Goal: Information Seeking & Learning: Learn about a topic

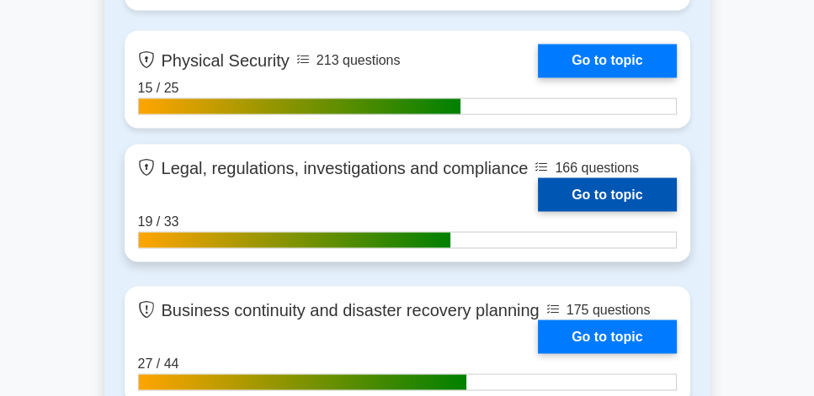
scroll to position [2693, 0]
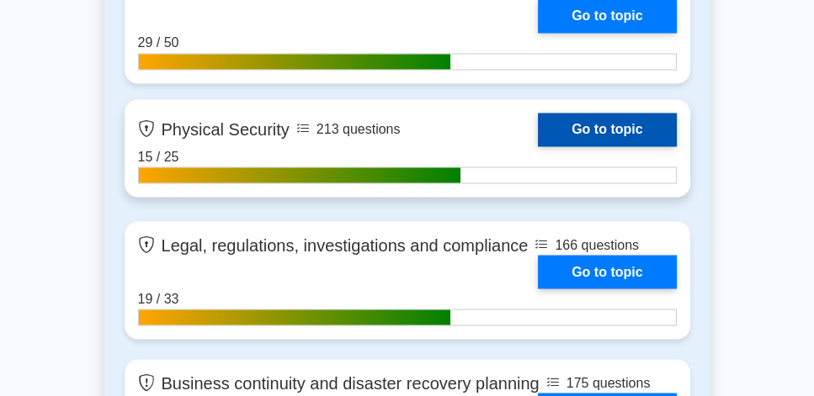
click at [586, 123] on link "Go to topic" at bounding box center [607, 130] width 138 height 34
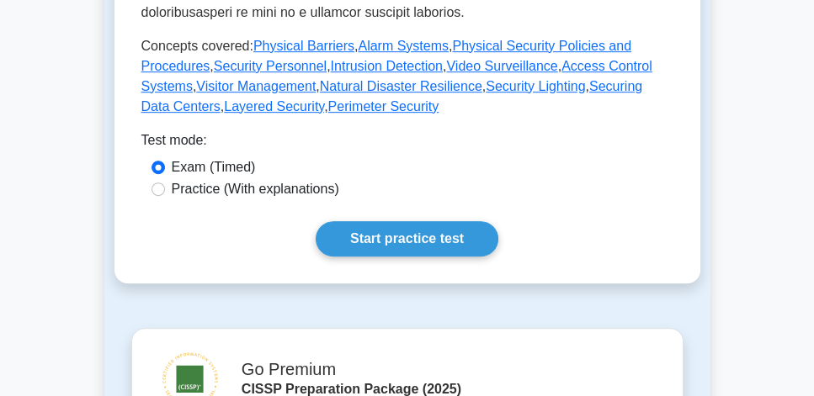
scroll to position [817, 0]
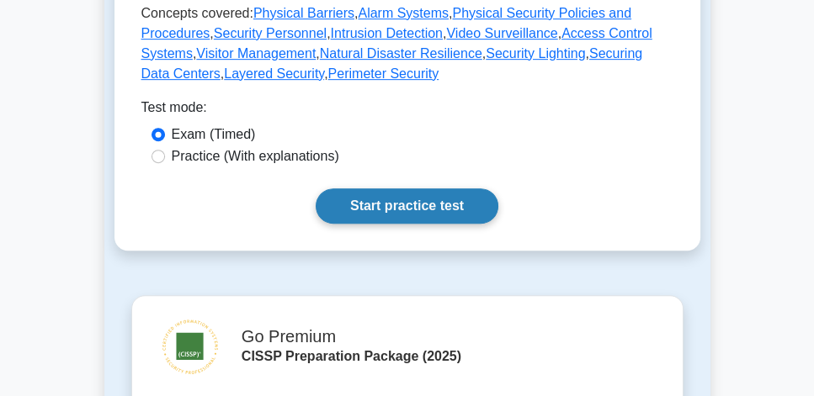
click at [431, 195] on link "Start practice test" at bounding box center [407, 206] width 183 height 35
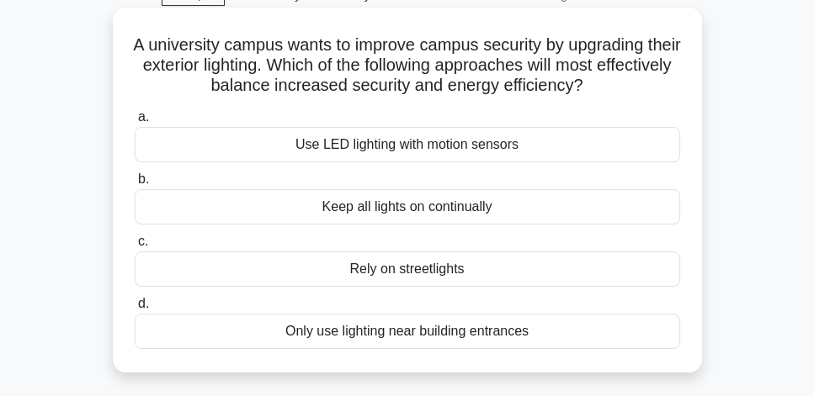
scroll to position [96, 0]
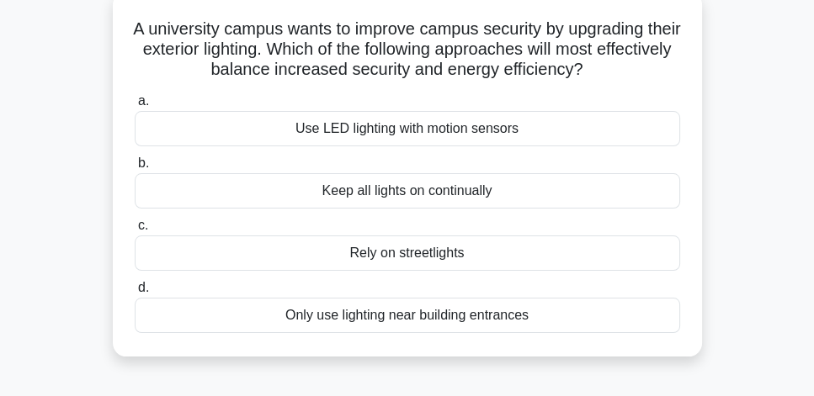
click at [478, 317] on div "Only use lighting near building entrances" at bounding box center [407, 315] width 545 height 35
click at [135, 294] on input "d. Only use lighting near building entrances" at bounding box center [135, 288] width 0 height 11
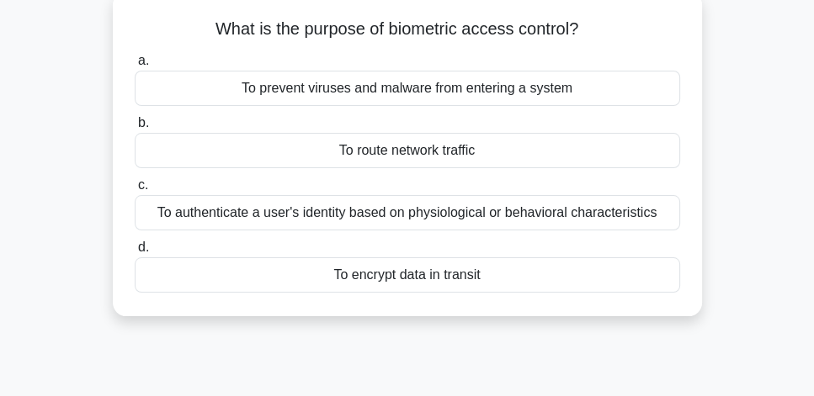
click at [512, 215] on div "To authenticate a user's identity based on physiological or behavioral characte…" at bounding box center [407, 212] width 545 height 35
click at [135, 191] on input "c. To authenticate a user's identity based on physiological or behavioral chara…" at bounding box center [135, 185] width 0 height 11
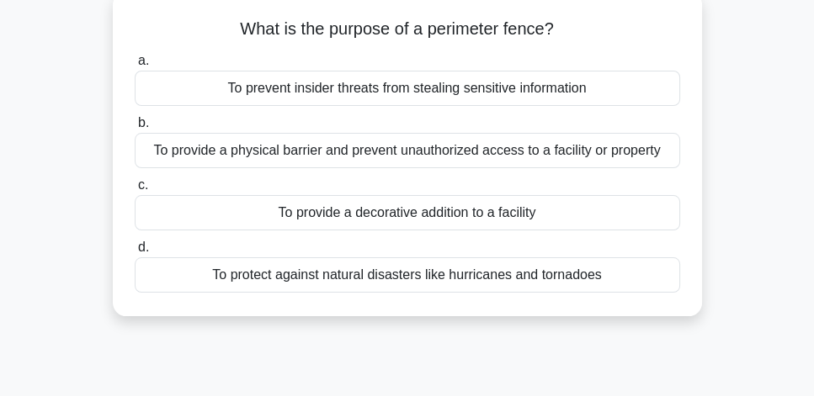
click at [642, 163] on div "To provide a physical barrier and prevent unauthorized access to a facility or …" at bounding box center [407, 150] width 545 height 35
click at [135, 129] on input "b. To provide a physical barrier and prevent unauthorized access to a facility …" at bounding box center [135, 123] width 0 height 11
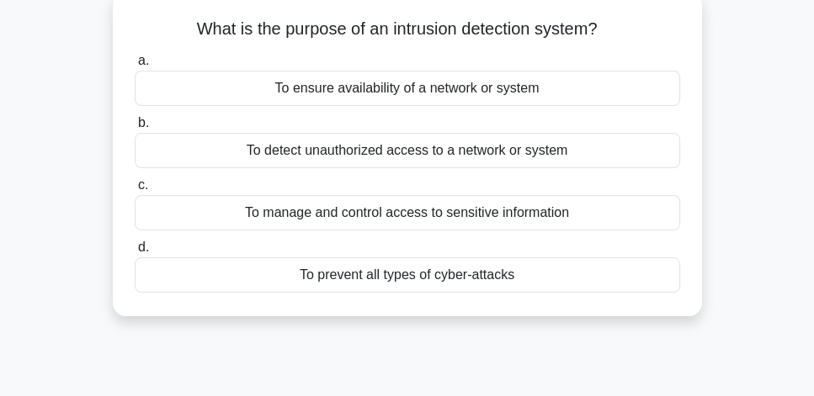
click at [528, 159] on div "To detect unauthorized access to a network or system" at bounding box center [407, 150] width 545 height 35
click at [135, 129] on input "b. To detect unauthorized access to a network or system" at bounding box center [135, 123] width 0 height 11
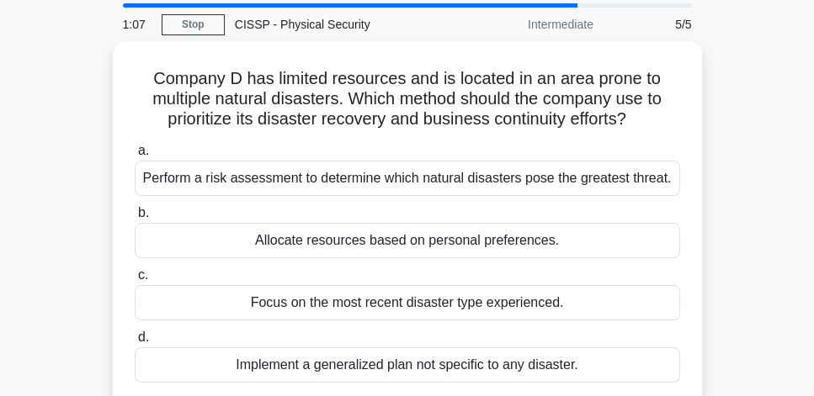
scroll to position [48, 0]
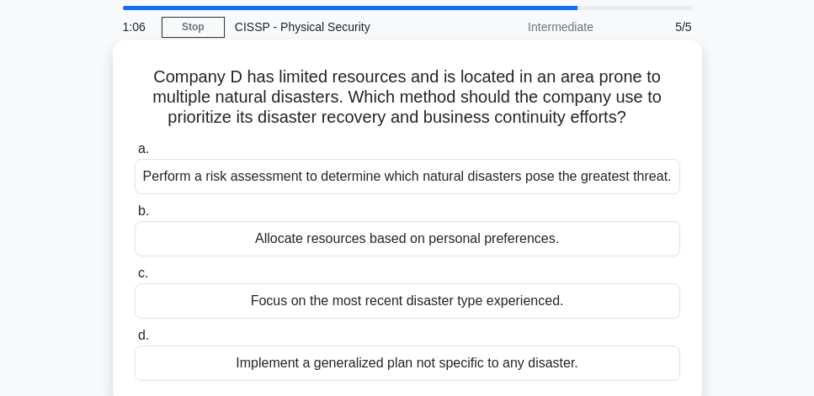
click at [657, 183] on div "Perform a risk assessment to determine which natural disasters pose the greates…" at bounding box center [407, 176] width 545 height 35
click at [135, 155] on input "a. Perform a risk assessment to determine which natural disasters pose the grea…" at bounding box center [135, 149] width 0 height 11
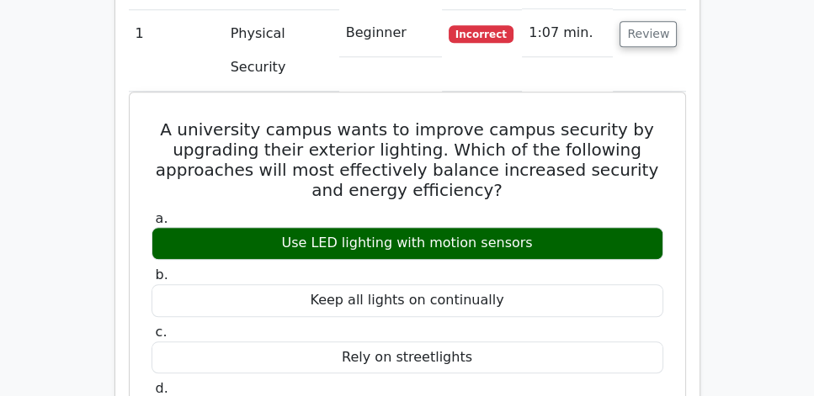
scroll to position [1346, 0]
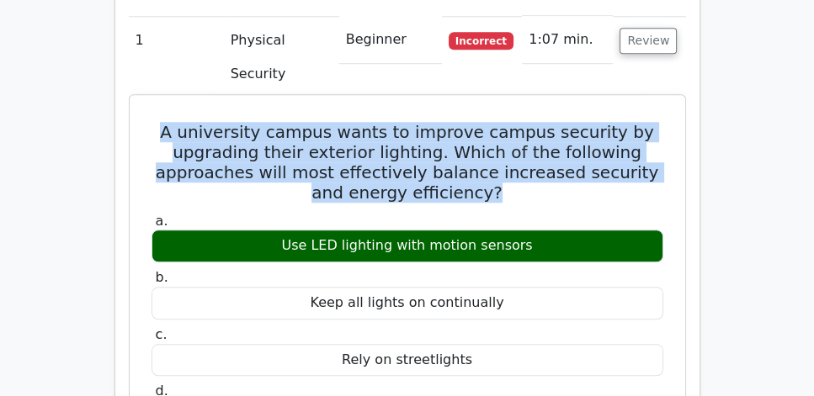
drag, startPoint x: 148, startPoint y: 56, endPoint x: 542, endPoint y: 114, distance: 398.1
click at [542, 114] on div "A university campus wants to improve campus security by upgrading their exterio…" at bounding box center [407, 357] width 542 height 510
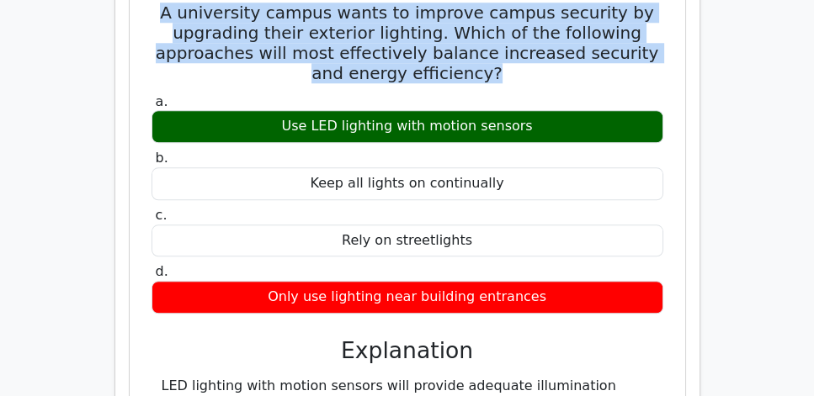
scroll to position [1538, 0]
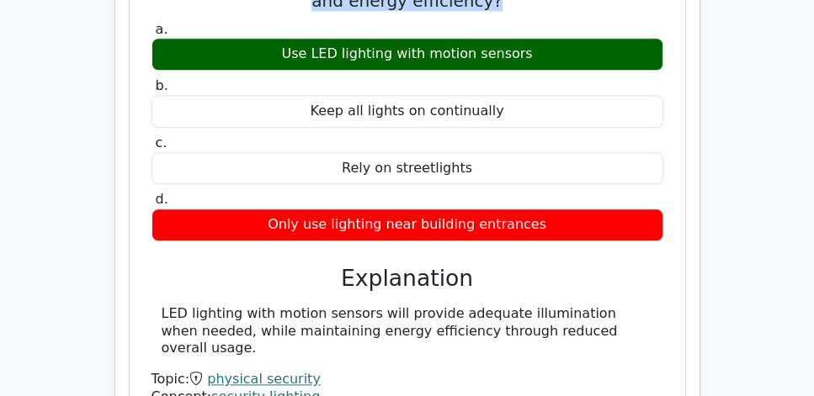
click at [658, 305] on div "LED lighting with motion sensors will provide adequate illumination when needed…" at bounding box center [407, 331] width 512 height 52
click at [590, 209] on div "Only use lighting near building entrances" at bounding box center [407, 225] width 512 height 33
copy div "A university campus wants to improve campus security by upgrading their exterio…"
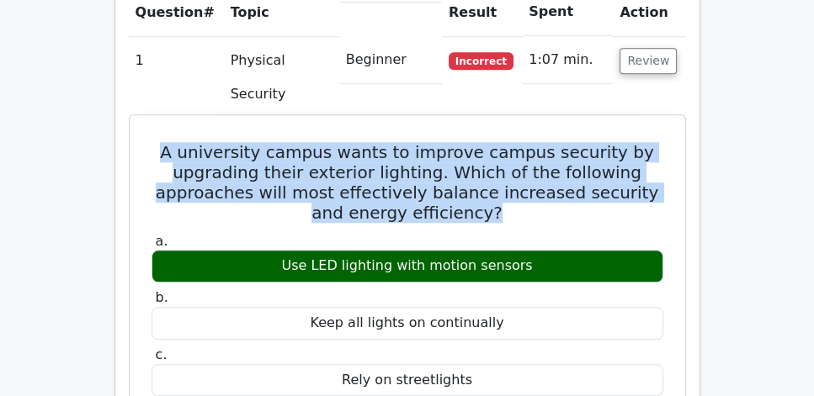
scroll to position [1298, 0]
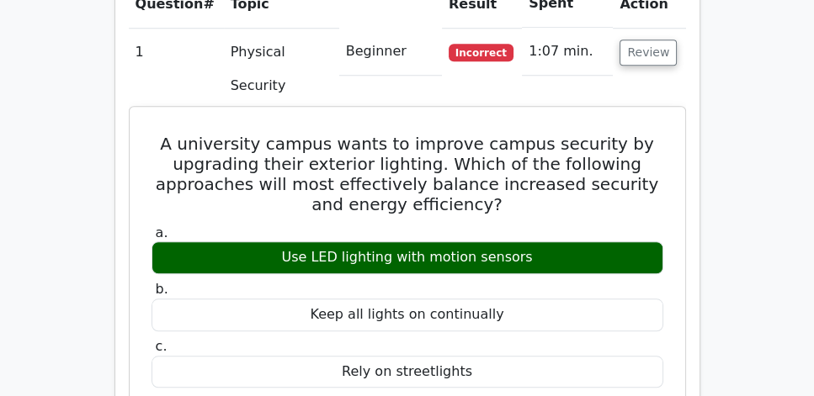
scroll to position [1490, 0]
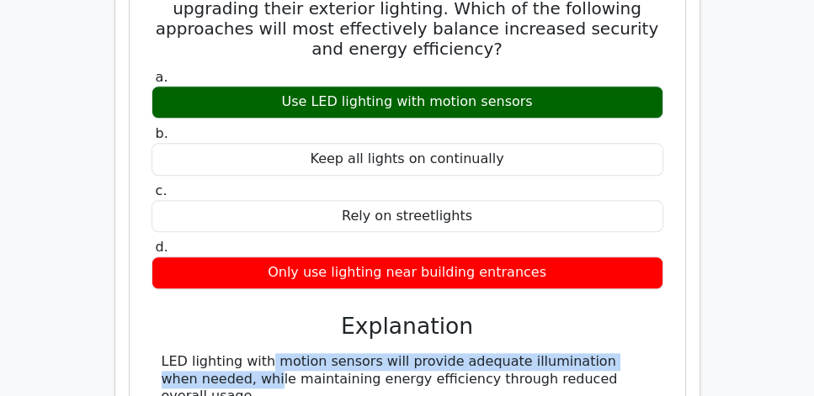
drag, startPoint x: 157, startPoint y: 279, endPoint x: 597, endPoint y: 290, distance: 440.3
click at [597, 353] on div "LED lighting with motion sensors will provide adequate illumination when needed…" at bounding box center [407, 379] width 512 height 52
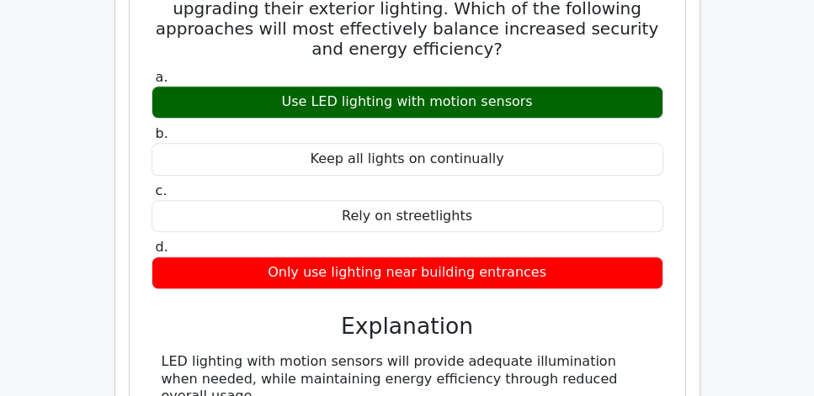
click at [519, 353] on div "LED lighting with motion sensors will provide adequate illumination when needed…" at bounding box center [407, 379] width 491 height 52
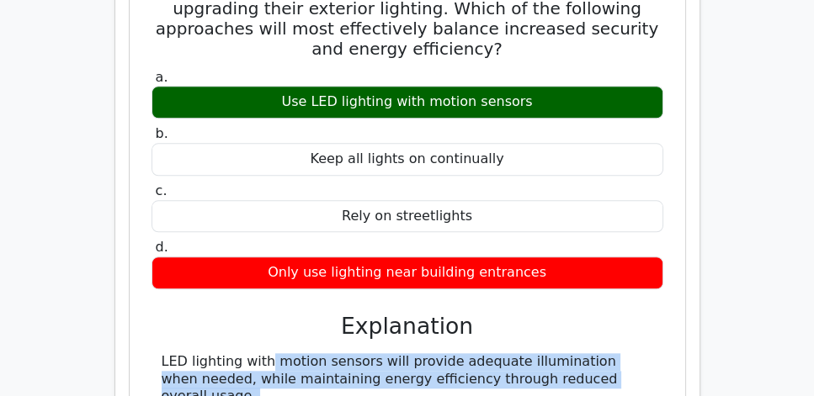
click at [519, 353] on div "LED lighting with motion sensors will provide adequate illumination when needed…" at bounding box center [407, 379] width 491 height 52
copy div "LED lighting with motion sensors will provide adequate illumination when needed…"
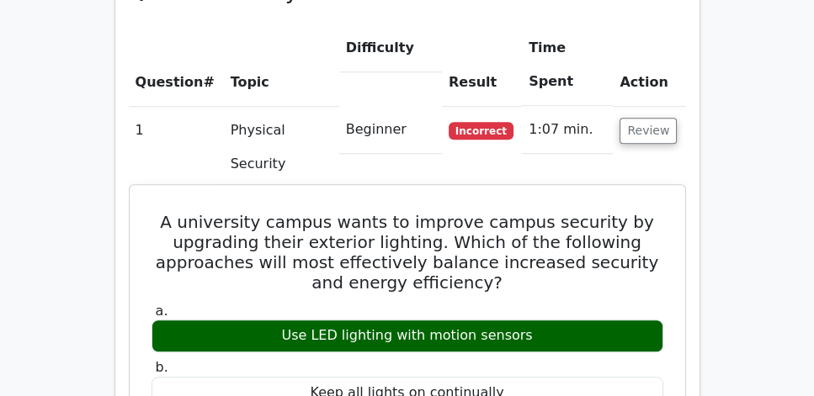
scroll to position [1250, 0]
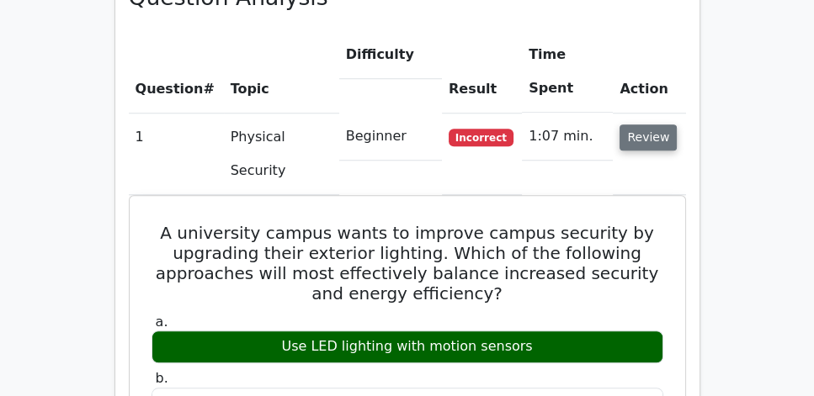
click at [648, 125] on button "Review" at bounding box center [647, 138] width 57 height 26
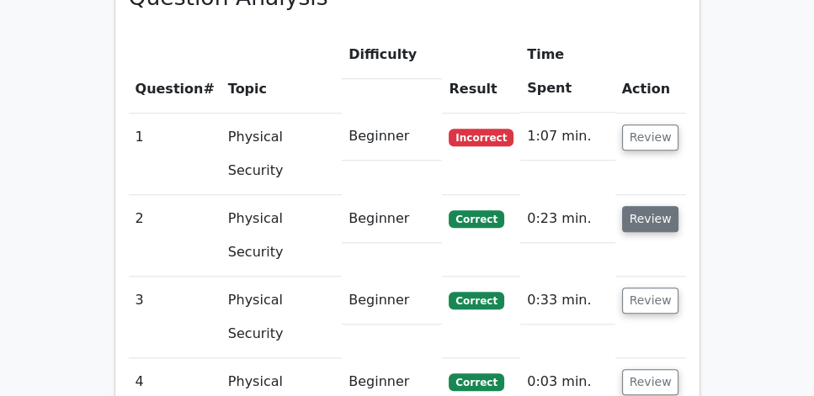
click at [657, 206] on button "Review" at bounding box center [650, 219] width 57 height 26
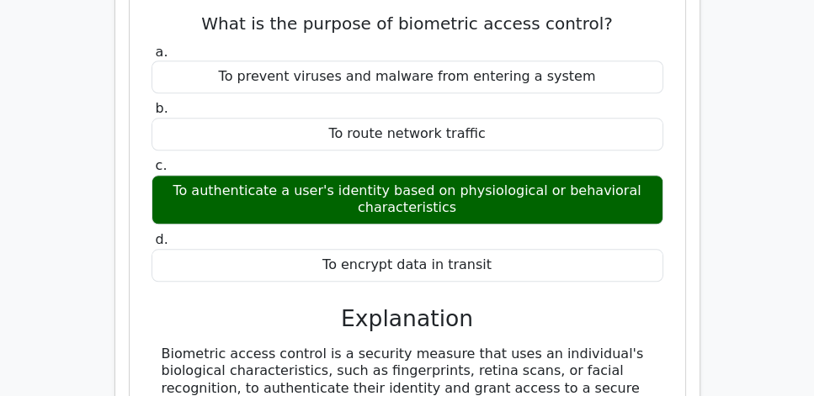
scroll to position [1538, 0]
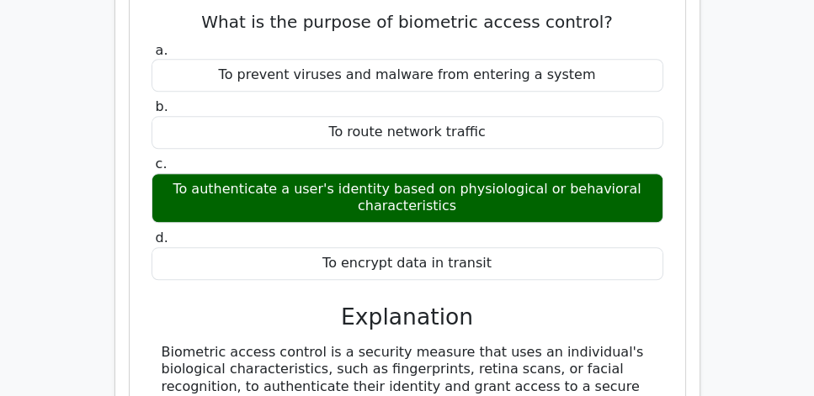
drag, startPoint x: 246, startPoint y: 324, endPoint x: 130, endPoint y: 280, distance: 124.1
click at [130, 280] on div "What is the purpose of biometric access control? a. To prevent viruses and malw…" at bounding box center [407, 225] width 557 height 482
copy div "Biometric access control is a security measure that uses an individual's biolog…"
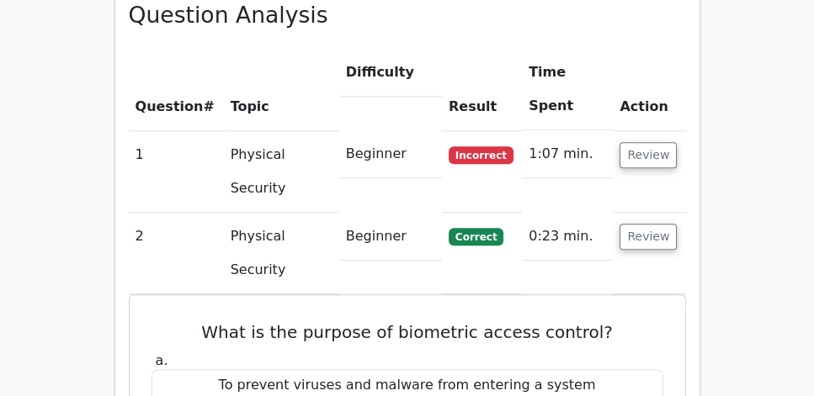
scroll to position [1202, 0]
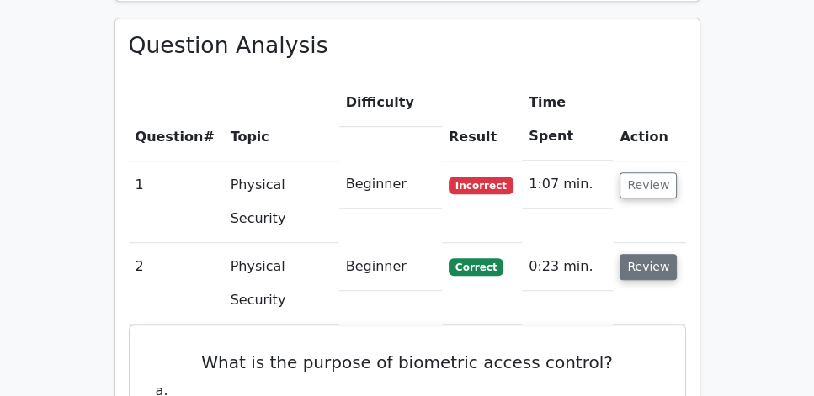
click at [653, 254] on button "Review" at bounding box center [647, 267] width 57 height 26
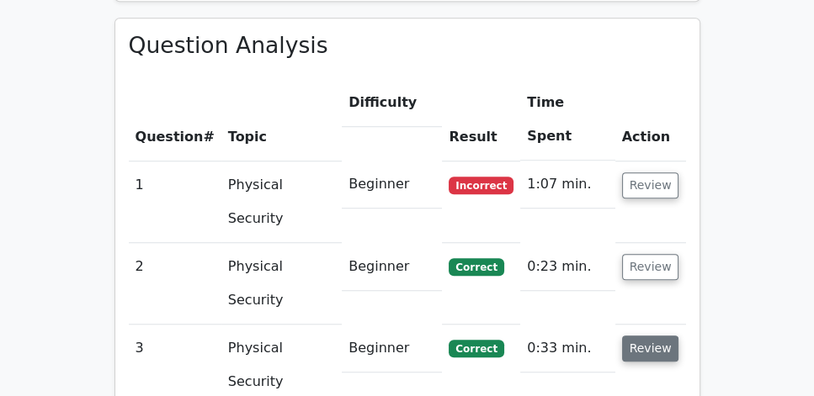
click at [654, 336] on button "Review" at bounding box center [650, 349] width 57 height 26
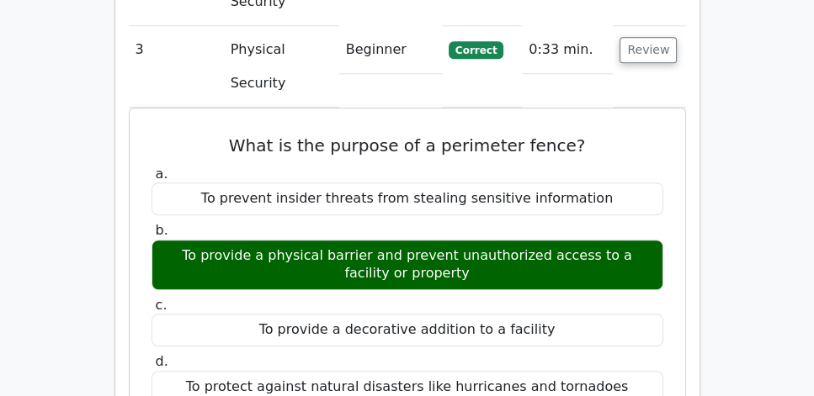
scroll to position [1490, 0]
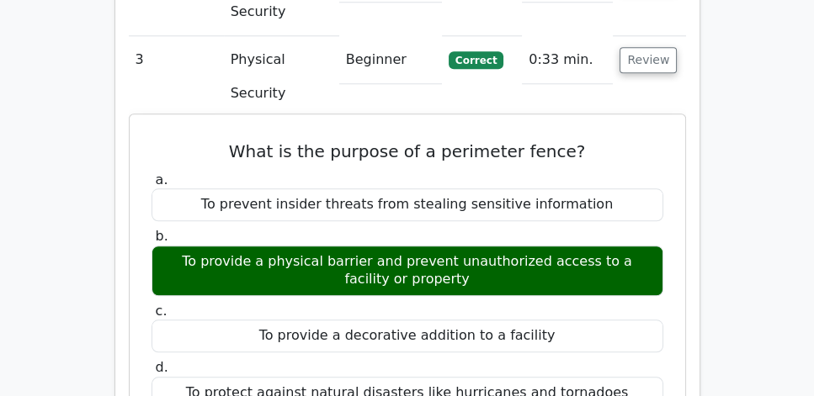
drag, startPoint x: 220, startPoint y: 69, endPoint x: 456, endPoint y: 204, distance: 272.5
copy div "What is the purpose of a perimeter fence? a. To prevent insider threats from st…"
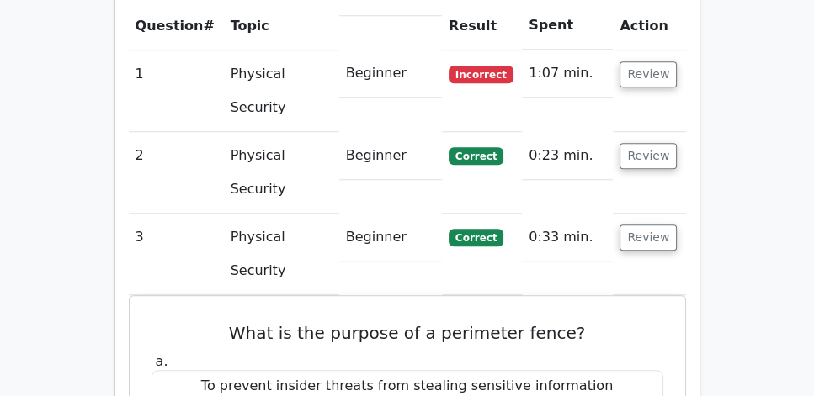
scroll to position [1298, 0]
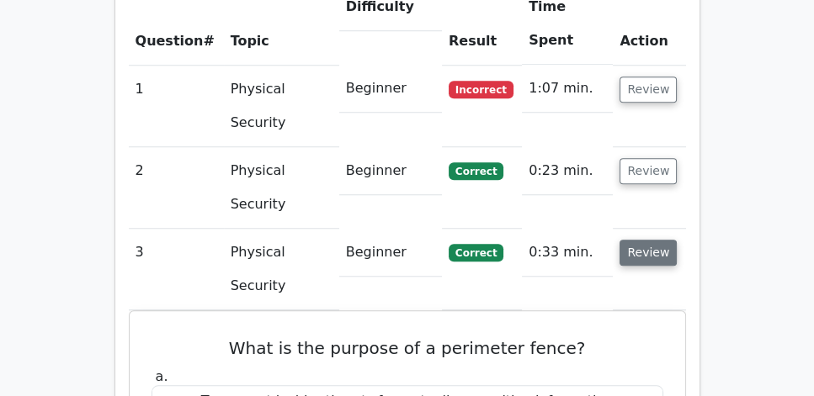
click at [640, 240] on button "Review" at bounding box center [647, 253] width 57 height 26
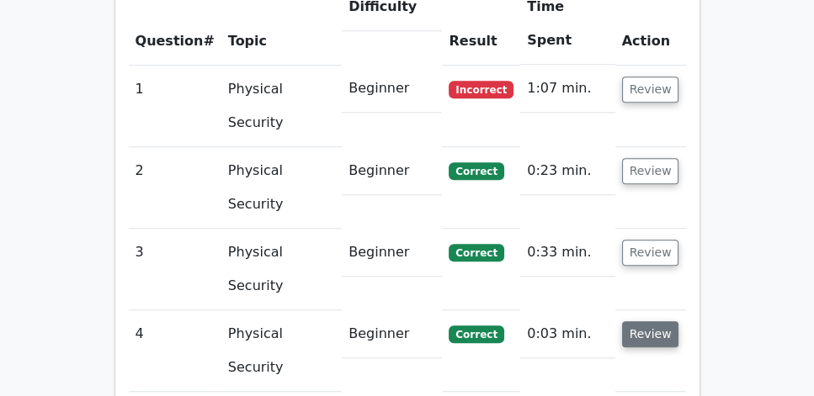
click at [646, 321] on button "Review" at bounding box center [650, 334] width 57 height 26
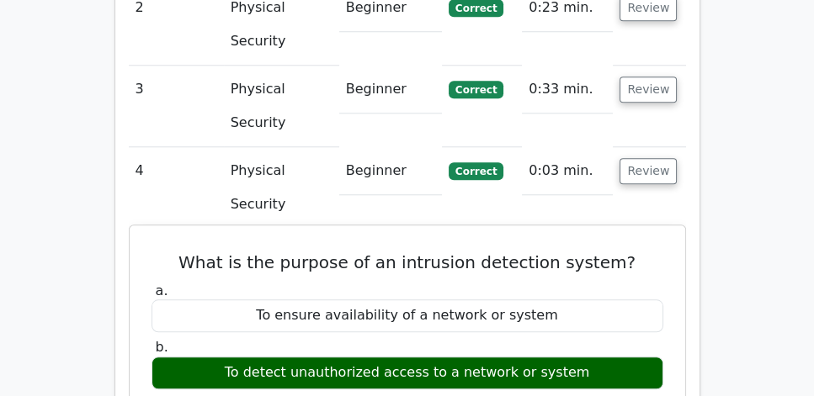
scroll to position [1442, 0]
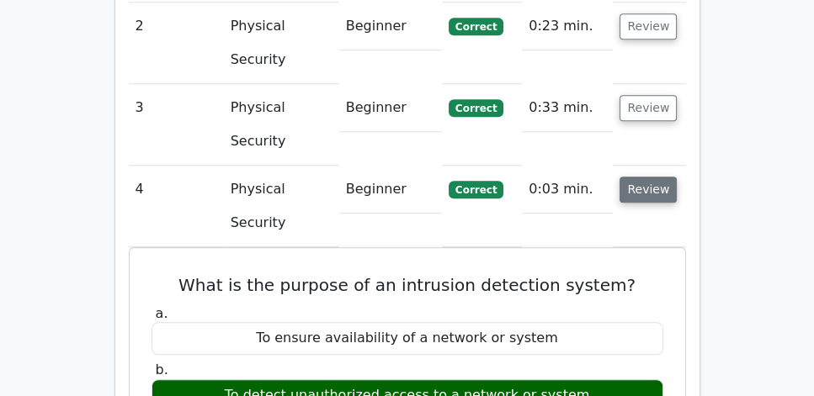
click at [657, 177] on button "Review" at bounding box center [647, 190] width 57 height 26
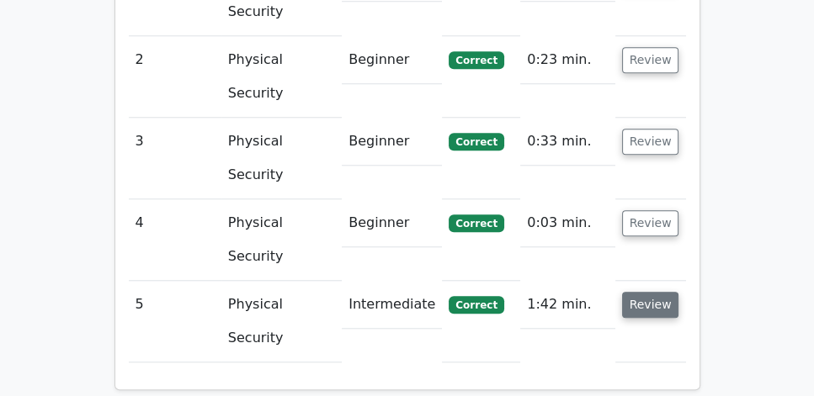
click at [647, 292] on button "Review" at bounding box center [650, 305] width 57 height 26
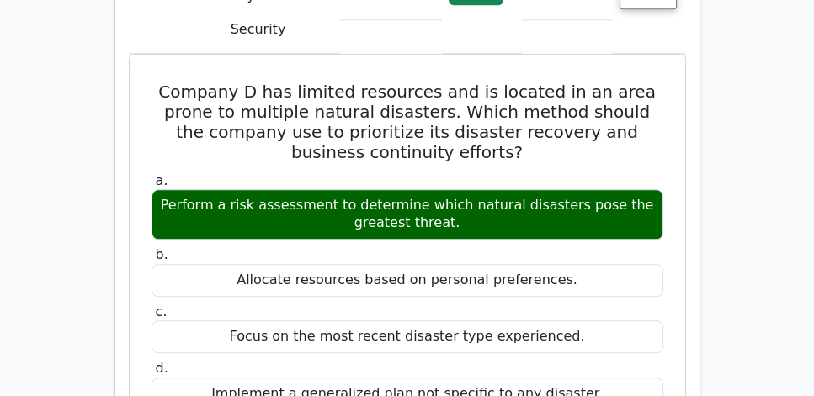
scroll to position [1716, 0]
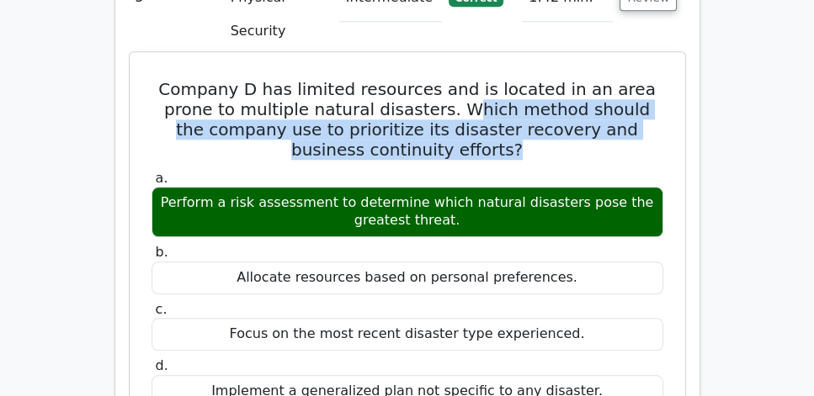
drag, startPoint x: 462, startPoint y: 29, endPoint x: 651, endPoint y: 64, distance: 192.6
click at [651, 79] on h5 "Company D has limited resources and is located in an area prone to multiple nat…" at bounding box center [407, 119] width 515 height 81
click at [527, 79] on h5 "Company D has limited resources and is located in an area prone to multiple nat…" at bounding box center [407, 119] width 515 height 81
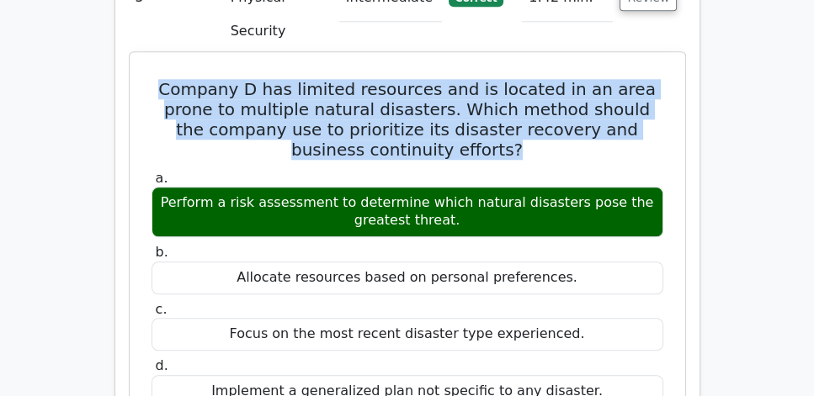
drag, startPoint x: 397, startPoint y: 72, endPoint x: 162, endPoint y: 13, distance: 242.1
click at [162, 79] on h5 "Company D has limited resources and is located in an area prone to multiple nat…" at bounding box center [407, 119] width 515 height 81
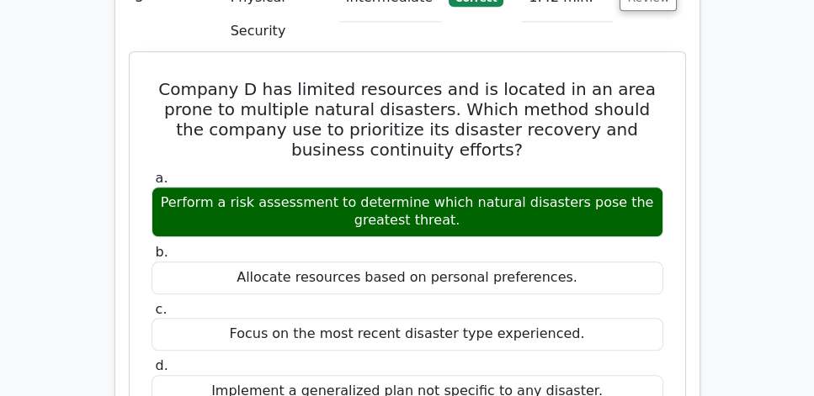
click at [315, 85] on div "Company D has limited resources and is located in an area prone to multiple nat…" at bounding box center [407, 357] width 542 height 597
drag, startPoint x: 162, startPoint y: 8, endPoint x: 508, endPoint y: 148, distance: 374.1
click at [508, 148] on div "Company D has limited resources and is located in an area prone to multiple nat…" at bounding box center [407, 357] width 542 height 597
copy div "Company D has limited resources and is located in an area prone to multiple nat…"
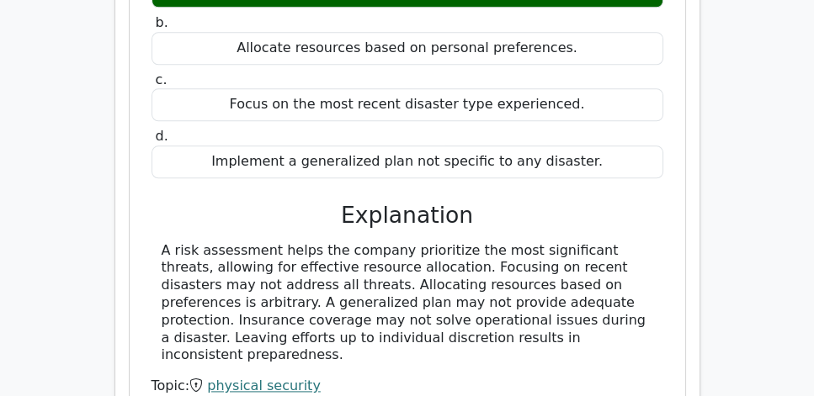
scroll to position [1957, 0]
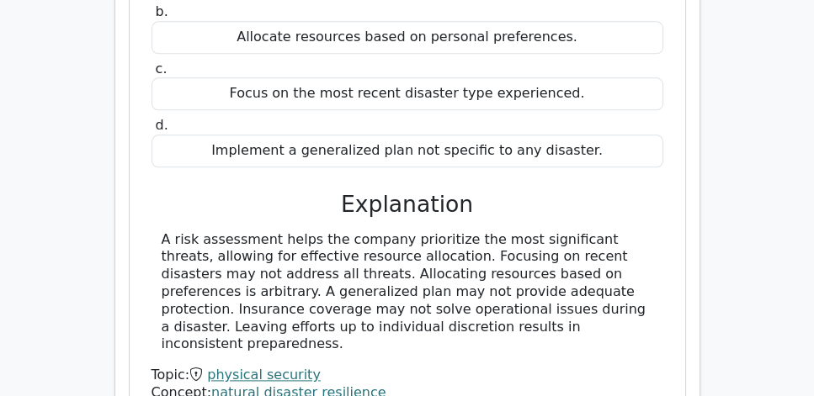
drag, startPoint x: 162, startPoint y: 160, endPoint x: 396, endPoint y: 263, distance: 255.1
click at [396, 263] on div "A risk assessment helps the company prioritize the most significant threats, al…" at bounding box center [407, 292] width 491 height 123
copy div "A risk assessment helps the company prioritize the most significant threats, al…"
click at [236, 191] on h3 "Explanation" at bounding box center [407, 204] width 491 height 27
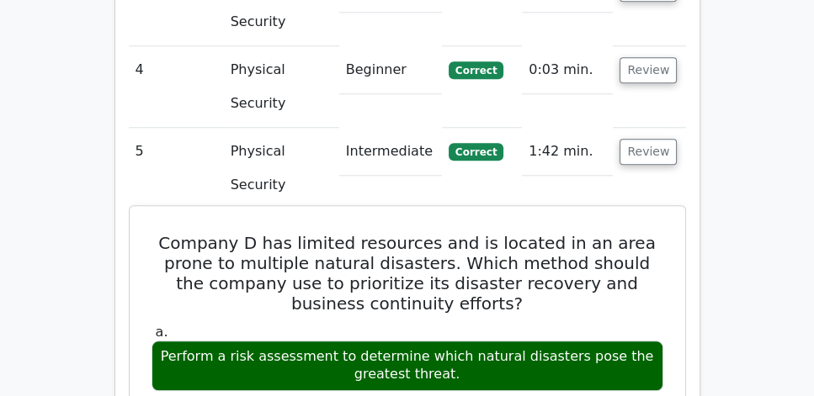
scroll to position [1524, 0]
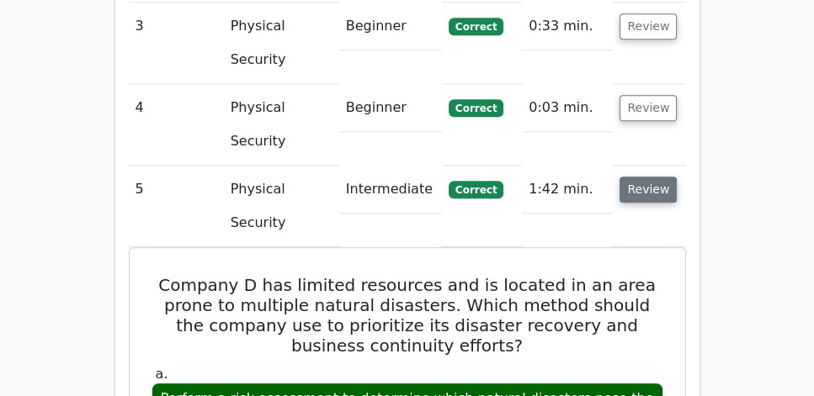
click at [645, 177] on button "Review" at bounding box center [647, 190] width 57 height 26
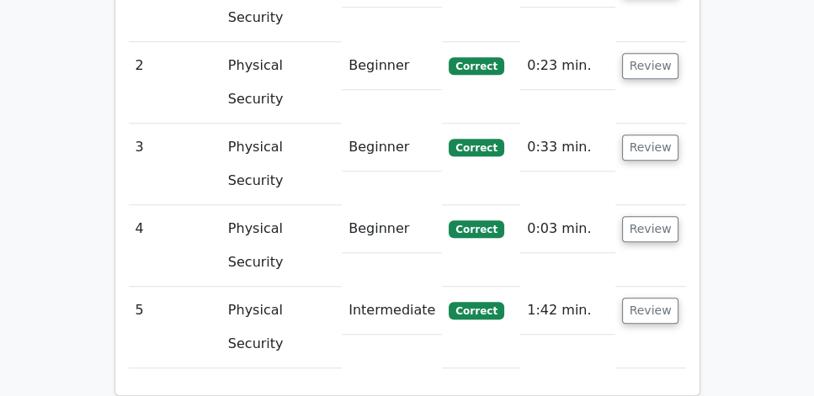
scroll to position [1361, 0]
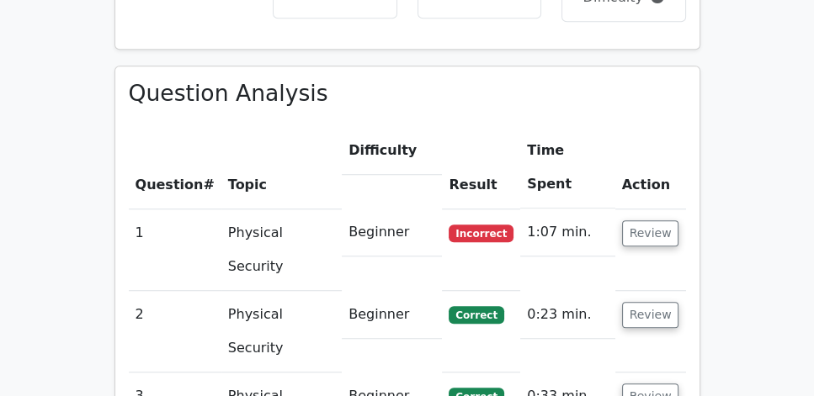
scroll to position [1120, 0]
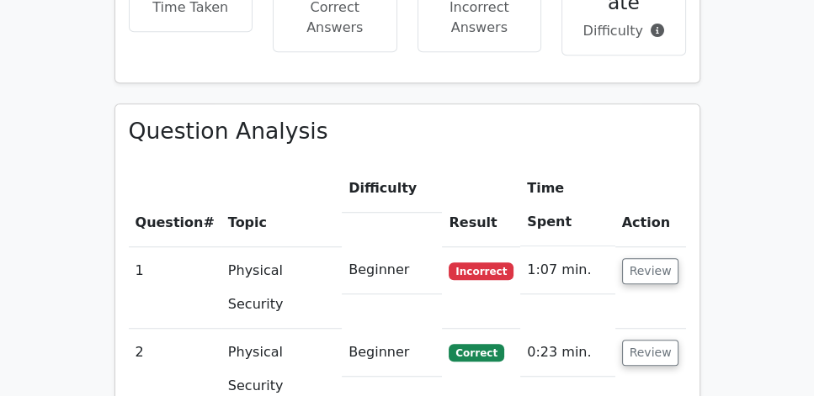
click at [95, 172] on main "Go Premium CISSP Preparation Package (2025) 5693 Superior-grade CISSP practice …" at bounding box center [407, 133] width 814 height 2411
